Goal: Check status: Check status

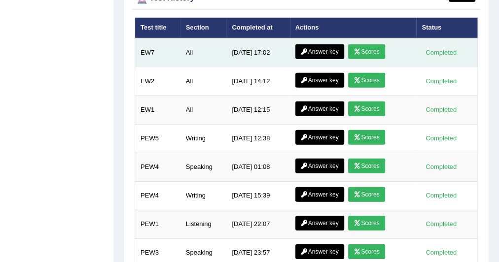
scroll to position [1422, 0]
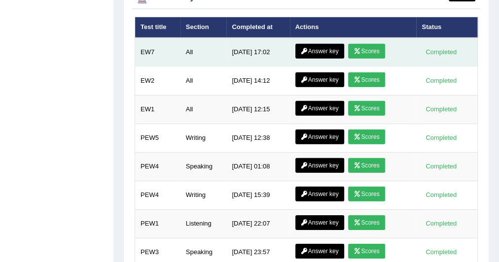
click at [326, 44] on link "Answer key" at bounding box center [319, 51] width 49 height 15
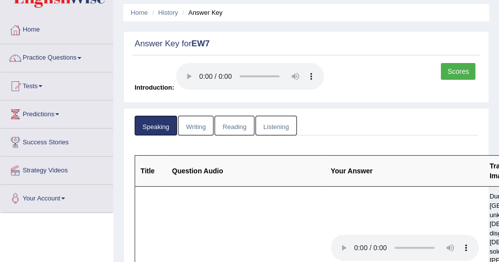
scroll to position [37, 0]
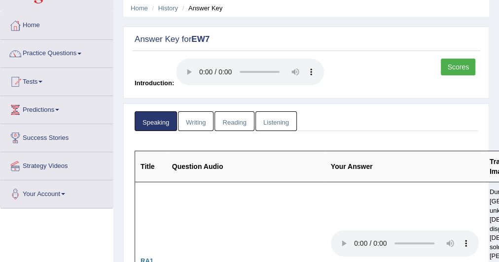
click at [193, 115] on link "Writing" at bounding box center [196, 121] width 36 height 20
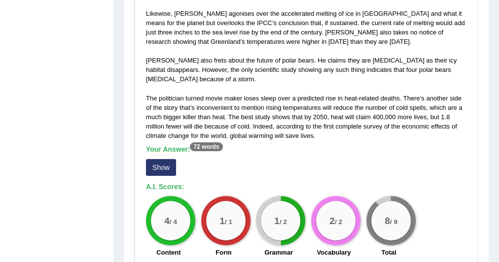
scroll to position [755, 0]
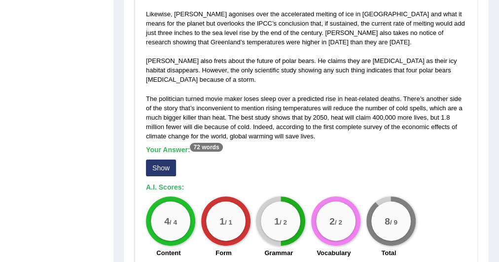
click at [170, 160] on button "Show" at bounding box center [161, 168] width 30 height 17
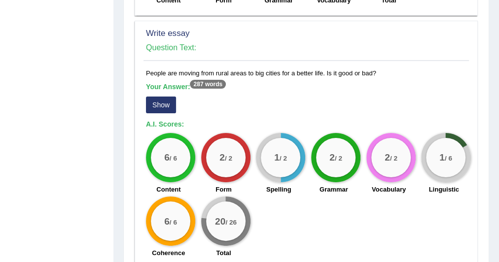
scroll to position [1035, 0]
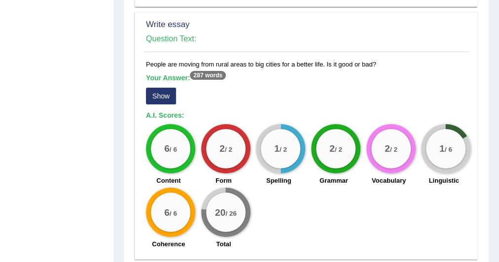
click at [152, 88] on button "Show" at bounding box center [161, 96] width 30 height 17
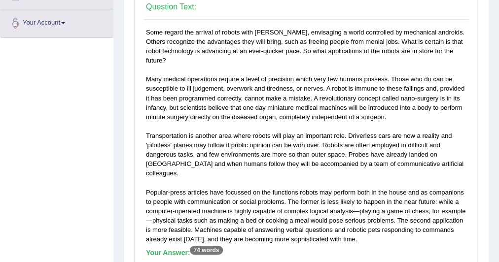
scroll to position [0, 0]
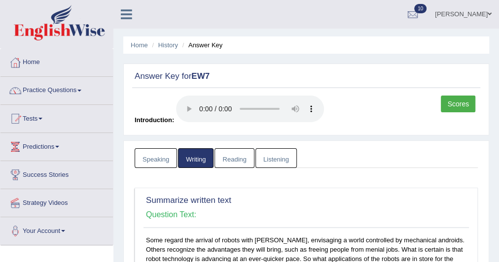
click at [267, 160] on link "Listening" at bounding box center [275, 158] width 41 height 20
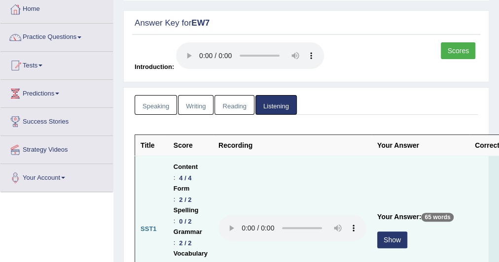
scroll to position [53, 0]
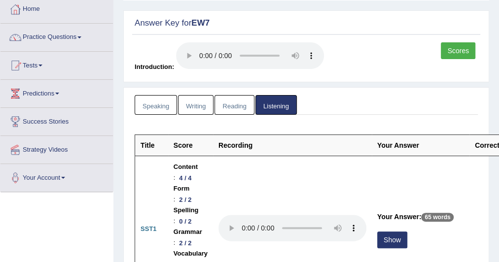
click at [229, 109] on link "Reading" at bounding box center [234, 105] width 39 height 20
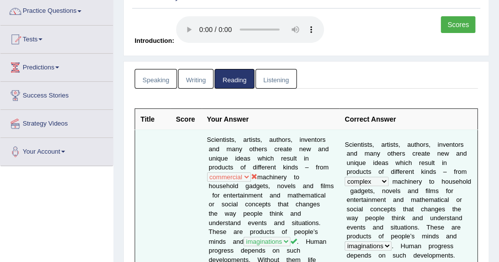
scroll to position [0, 0]
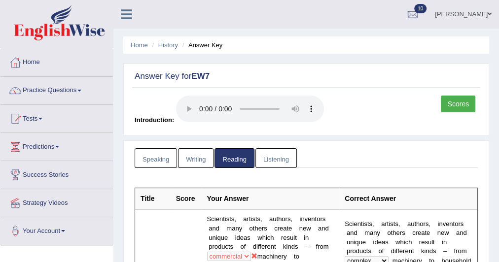
click at [155, 153] on link "Speaking" at bounding box center [156, 158] width 42 height 20
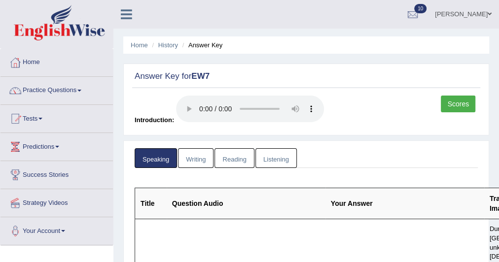
click at [266, 156] on link "Listening" at bounding box center [275, 158] width 41 height 20
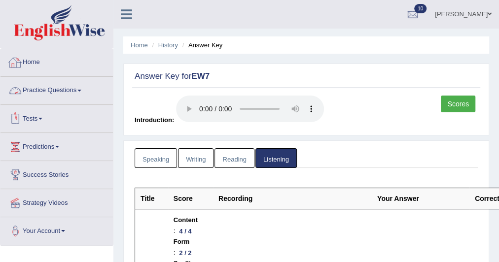
click at [24, 62] on link "Home" at bounding box center [56, 61] width 112 height 25
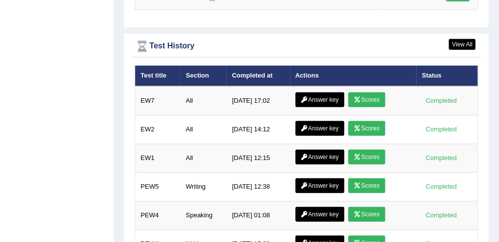
scroll to position [1374, 0]
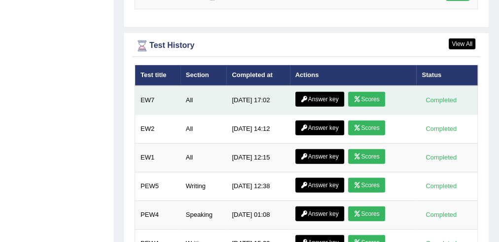
click at [368, 92] on link "Scores" at bounding box center [366, 99] width 36 height 15
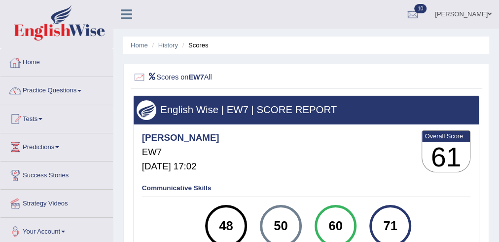
click at [33, 56] on link "Home" at bounding box center [56, 61] width 112 height 25
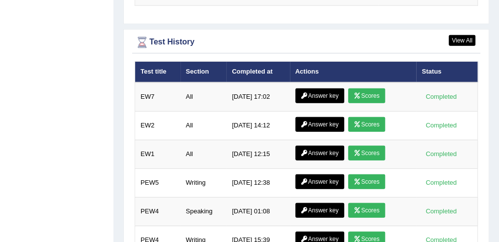
scroll to position [1389, 0]
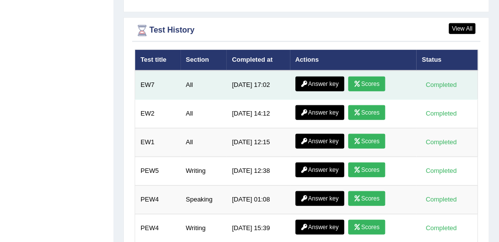
click at [328, 76] on link "Answer key" at bounding box center [319, 83] width 49 height 15
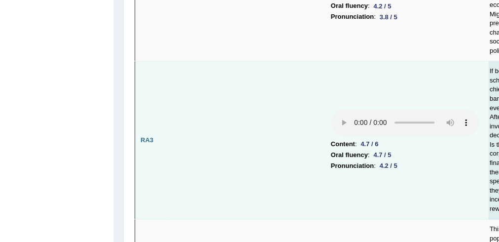
scroll to position [456, 0]
click at [427, 61] on td "Content : 4.7 / 6 Oral fluency : 4.7 / 5 Pronunciation : 4.2 / 5" at bounding box center [405, 140] width 159 height 158
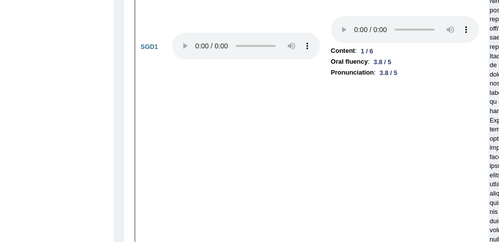
scroll to position [3346, 0]
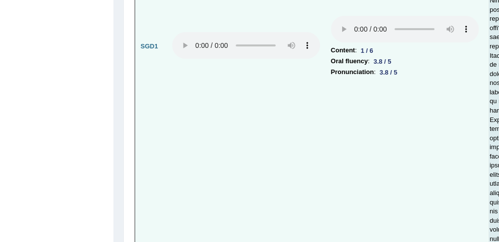
click at [339, 201] on td "Content : 1 / 6 Oral fluency : 3.8 / 5 Pronunciation : 3.8 / 5" at bounding box center [405, 46] width 159 height 588
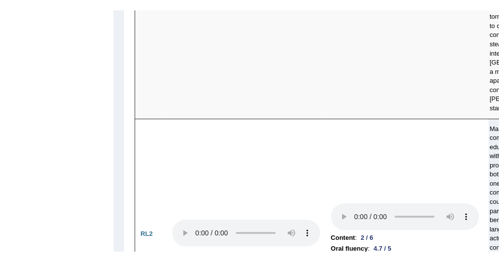
scroll to position [2505, 0]
